Goal: Information Seeking & Learning: Learn about a topic

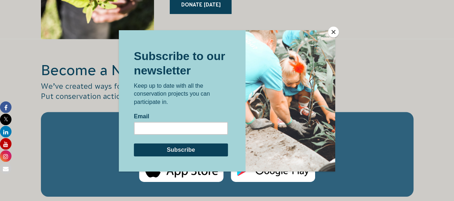
scroll to position [1064, 0]
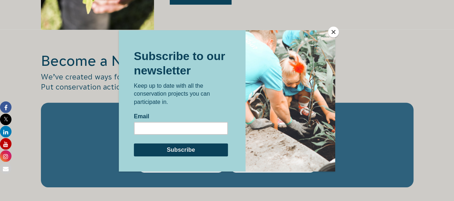
click at [328, 26] on div at bounding box center [227, 100] width 454 height 201
click at [332, 30] on button "Close" at bounding box center [333, 32] width 11 height 11
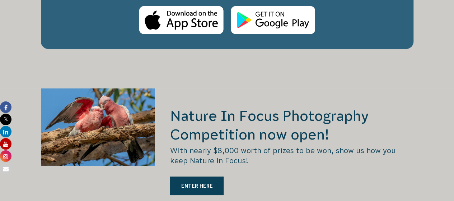
scroll to position [1205, 0]
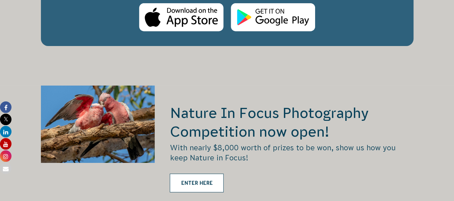
click at [205, 173] on link "ENTER HERE" at bounding box center [197, 182] width 54 height 19
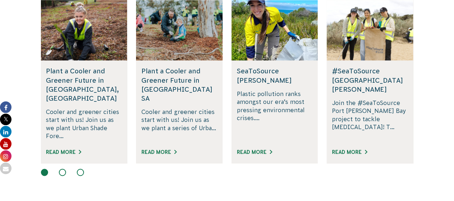
scroll to position [492, 0]
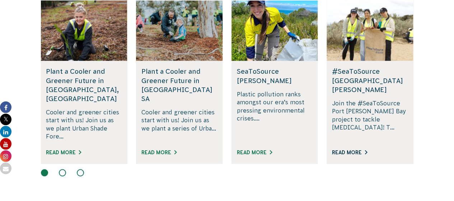
click at [351, 149] on link "Read More" at bounding box center [349, 152] width 35 height 6
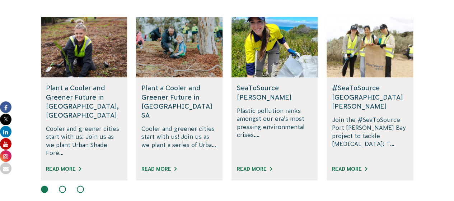
scroll to position [475, 0]
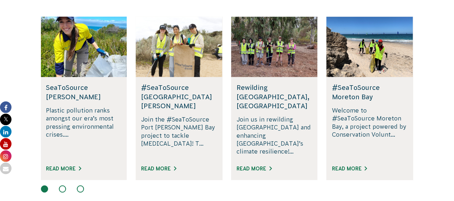
click at [61, 185] on button at bounding box center [62, 188] width 7 height 7
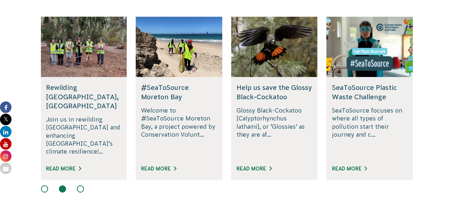
click at [83, 185] on button at bounding box center [80, 188] width 7 height 7
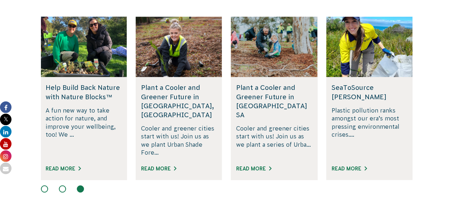
drag, startPoint x: 65, startPoint y: 84, endPoint x: 48, endPoint y: 80, distance: 18.1
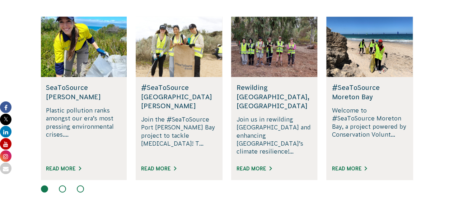
click at [62, 185] on button at bounding box center [62, 188] width 7 height 7
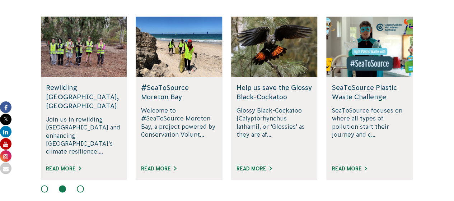
click at [43, 185] on button at bounding box center [44, 188] width 7 height 7
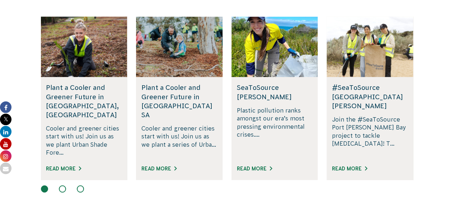
click at [62, 185] on button at bounding box center [62, 188] width 7 height 7
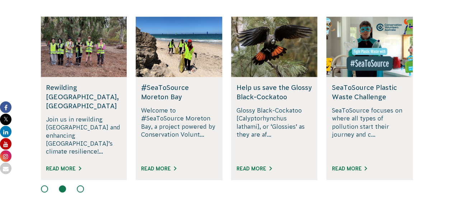
click at [77, 185] on button at bounding box center [80, 188] width 7 height 7
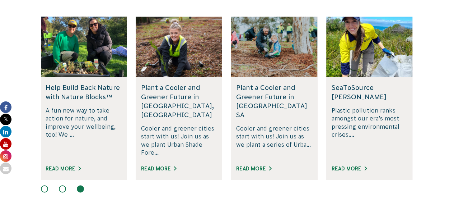
click at [43, 185] on button at bounding box center [44, 188] width 7 height 7
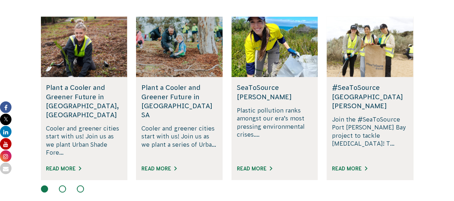
click at [43, 185] on button at bounding box center [44, 188] width 7 height 7
click at [367, 80] on div "#SeaToSource Port Phillip Bay Join the #SeaToSource Port Phillip Bay project to…" at bounding box center [369, 128] width 86 height 102
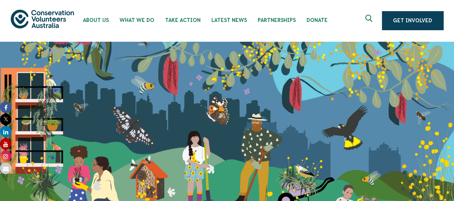
scroll to position [0, 0]
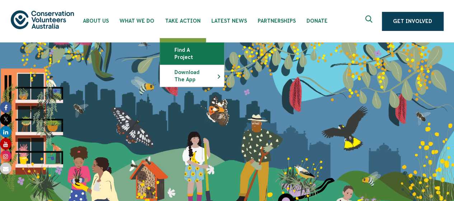
click at [200, 50] on link "Find a project" at bounding box center [192, 54] width 64 height 22
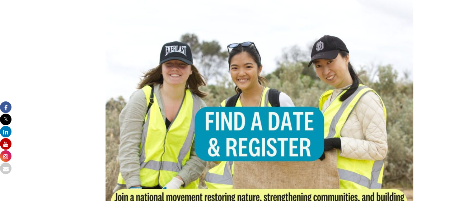
scroll to position [240, 0]
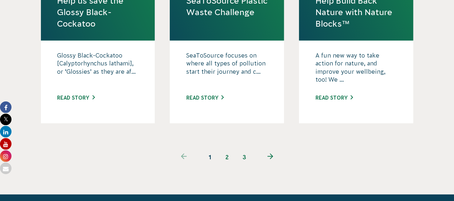
scroll to position [799, 0]
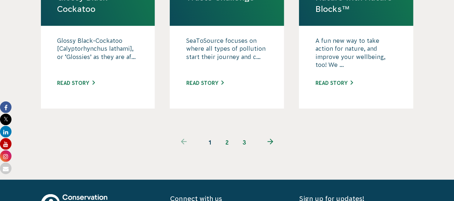
click at [272, 138] on use "Next page" at bounding box center [270, 141] width 6 height 6
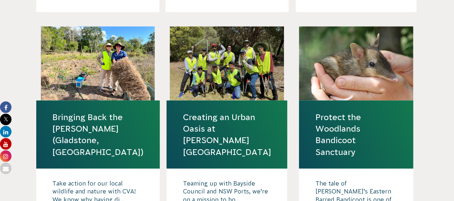
scroll to position [706, 0]
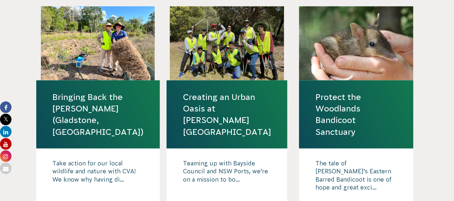
click at [329, 200] on link "Read story" at bounding box center [334, 205] width 38 height 6
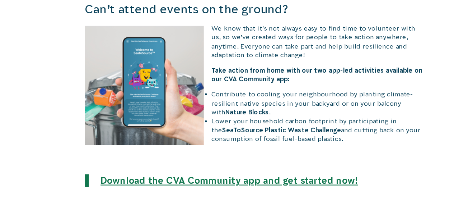
scroll to position [1678, 0]
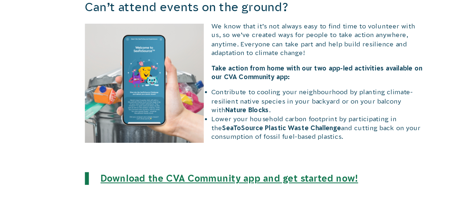
click at [215, 175] on link "Download the CVA Community app and get started now!" at bounding box center [236, 179] width 233 height 9
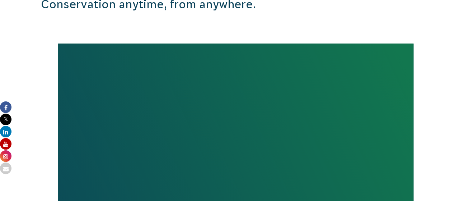
scroll to position [381, 0]
